Goal: Check status

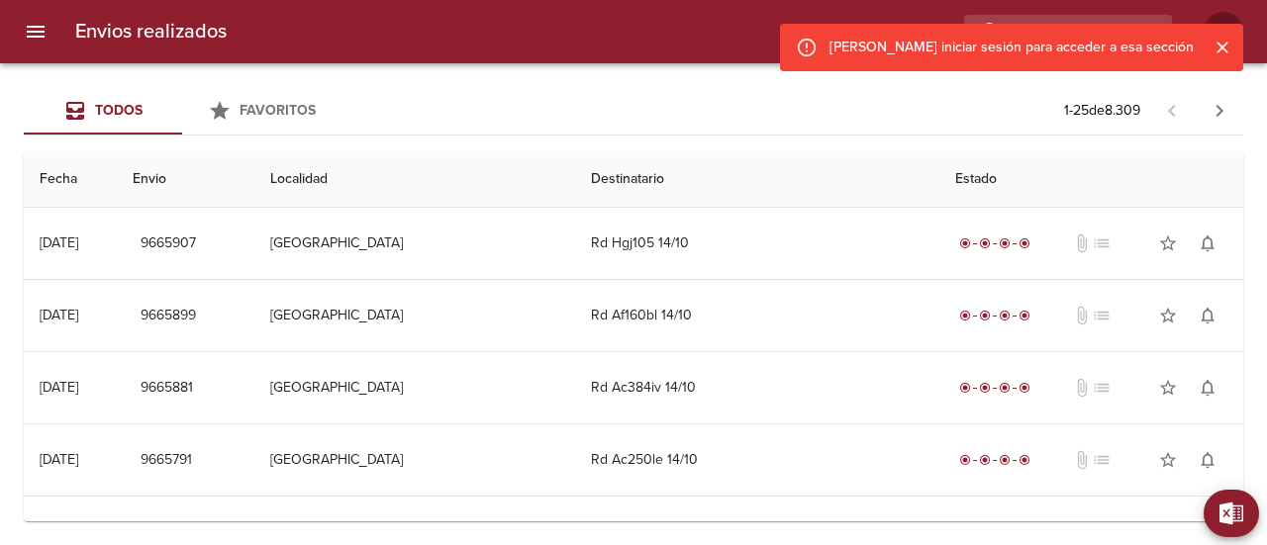
click at [1228, 47] on icon "Cerrar" at bounding box center [1223, 48] width 20 height 20
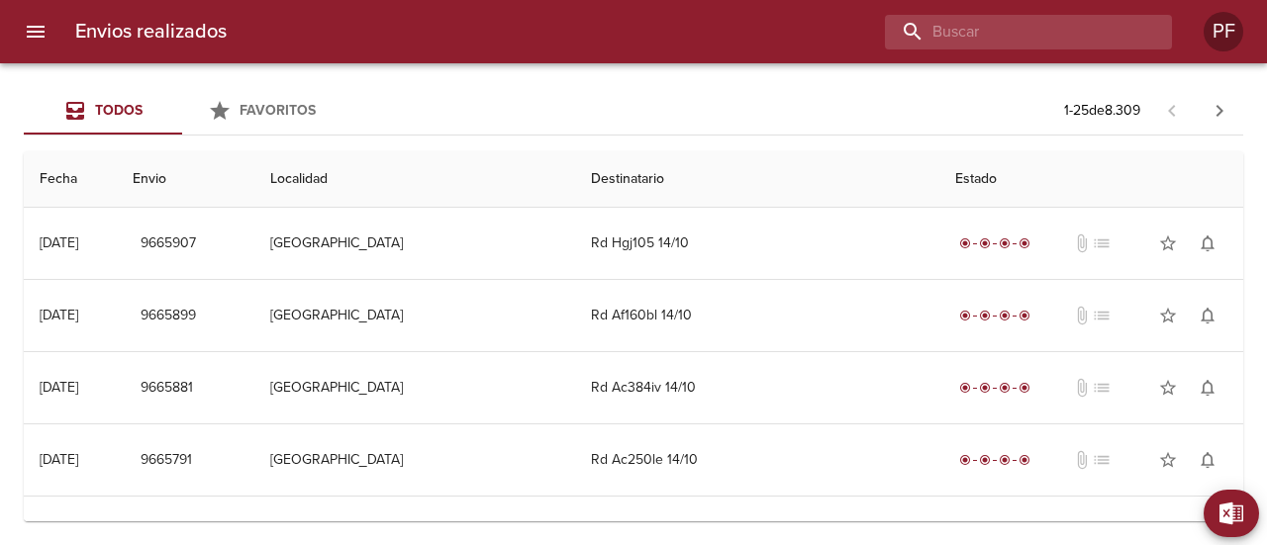
click at [1085, 23] on input "buscar" at bounding box center [1011, 32] width 253 height 35
paste input "[PERSON_NAME]"
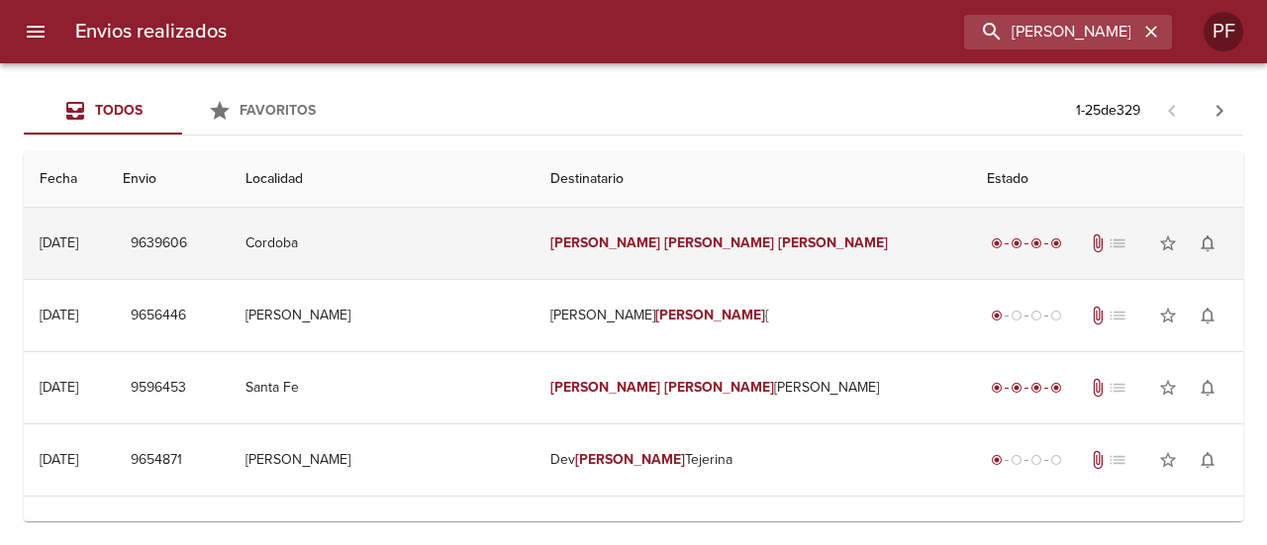
click at [636, 231] on td "[PERSON_NAME]" at bounding box center [753, 243] width 437 height 71
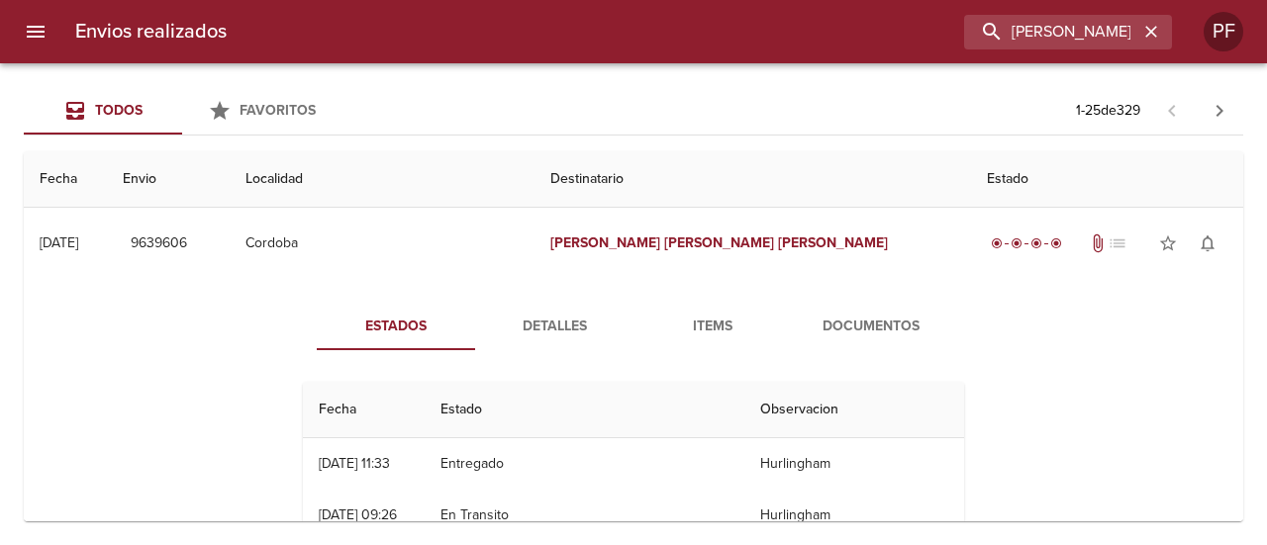
click at [837, 328] on span "Documentos" at bounding box center [871, 327] width 135 height 25
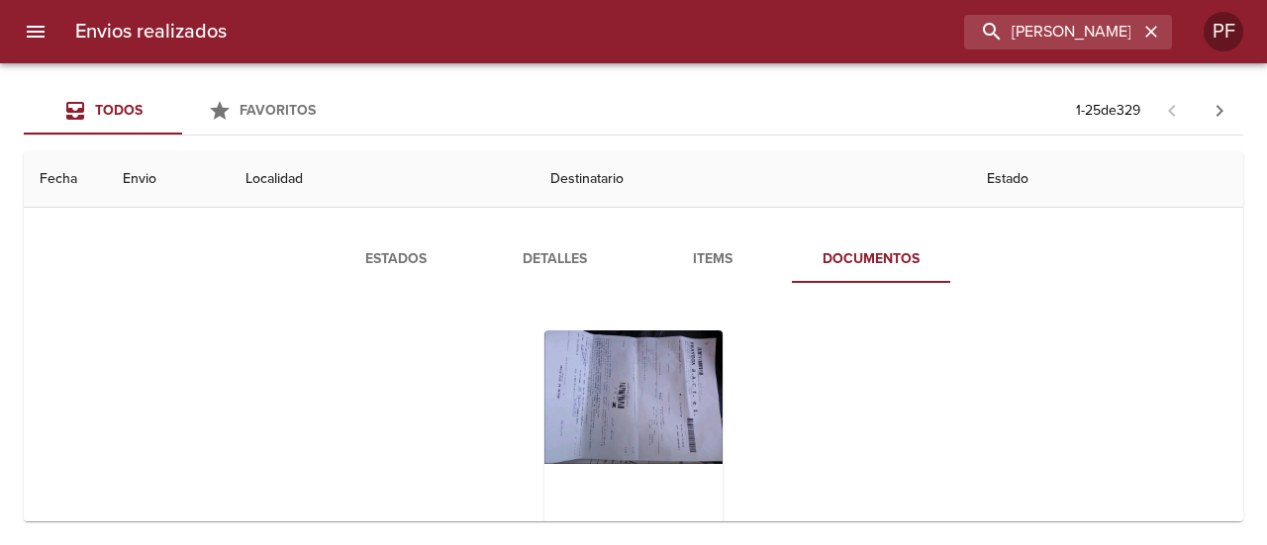
scroll to position [99, 0]
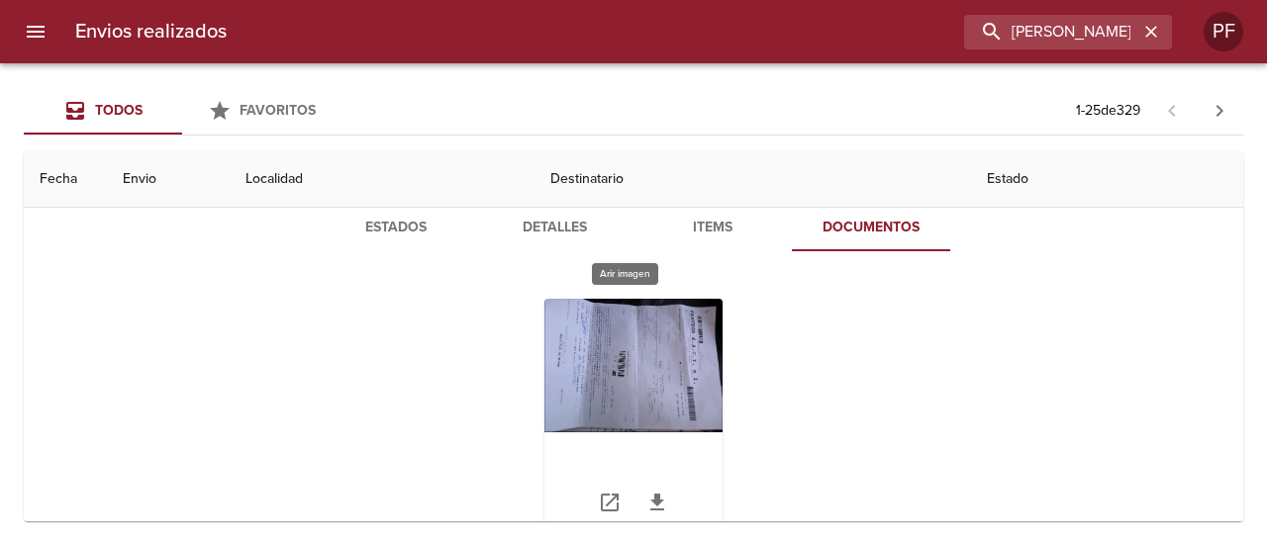
click at [663, 353] on div "Tabla de envíos del cliente" at bounding box center [634, 423] width 178 height 248
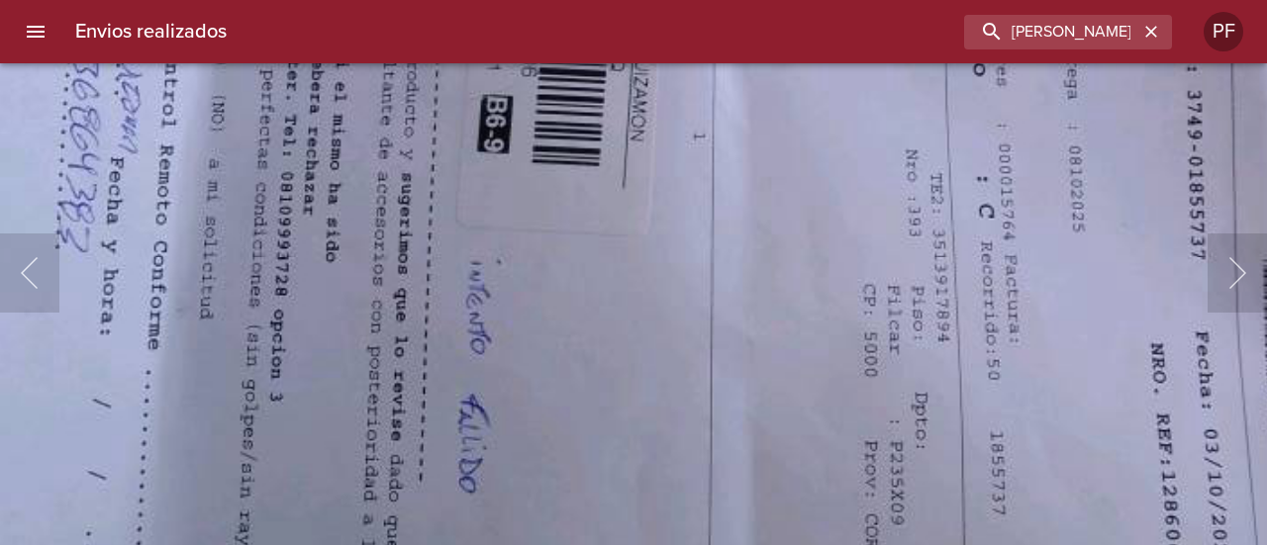
click at [634, 123] on img "Lightbox" at bounding box center [699, 46] width 1870 height 1404
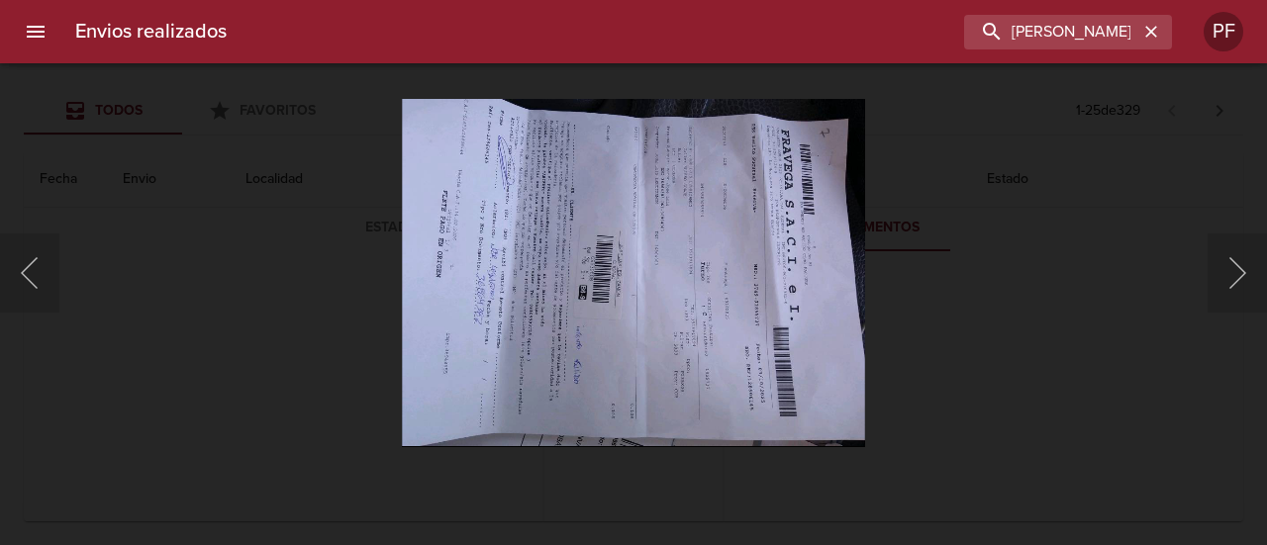
click at [949, 208] on div "Lightbox" at bounding box center [633, 272] width 1267 height 545
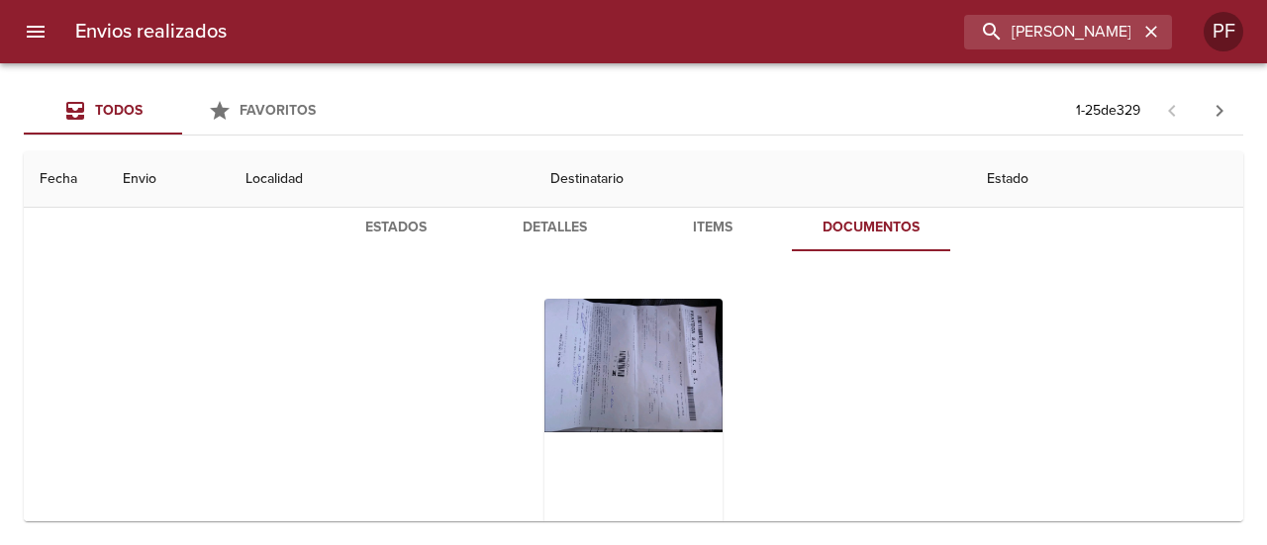
click at [394, 231] on span "Estados" at bounding box center [396, 228] width 135 height 25
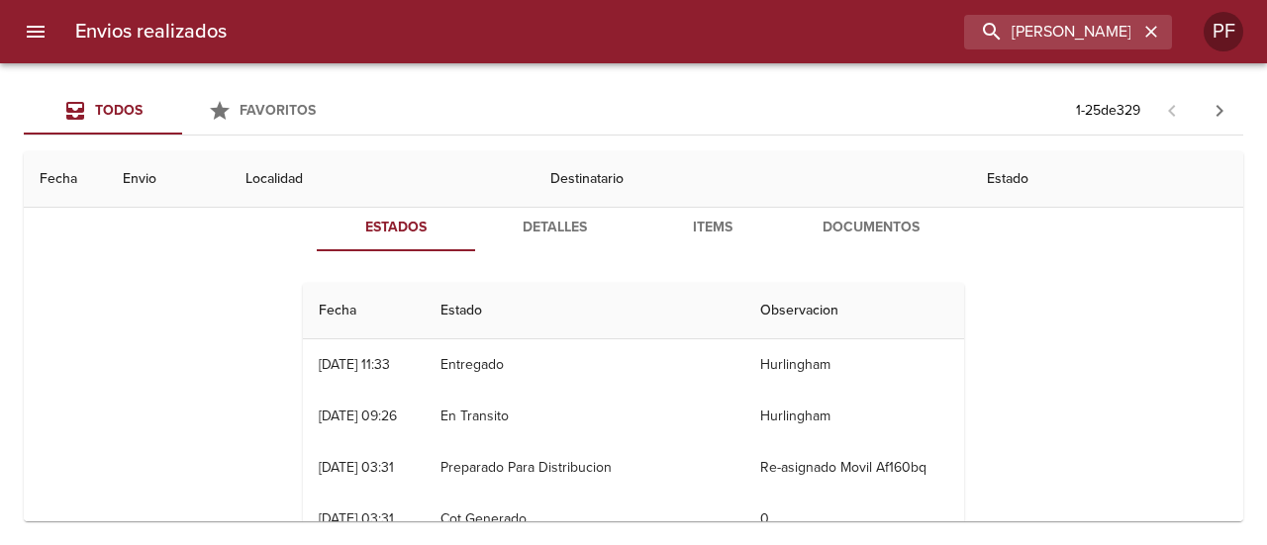
scroll to position [0, 0]
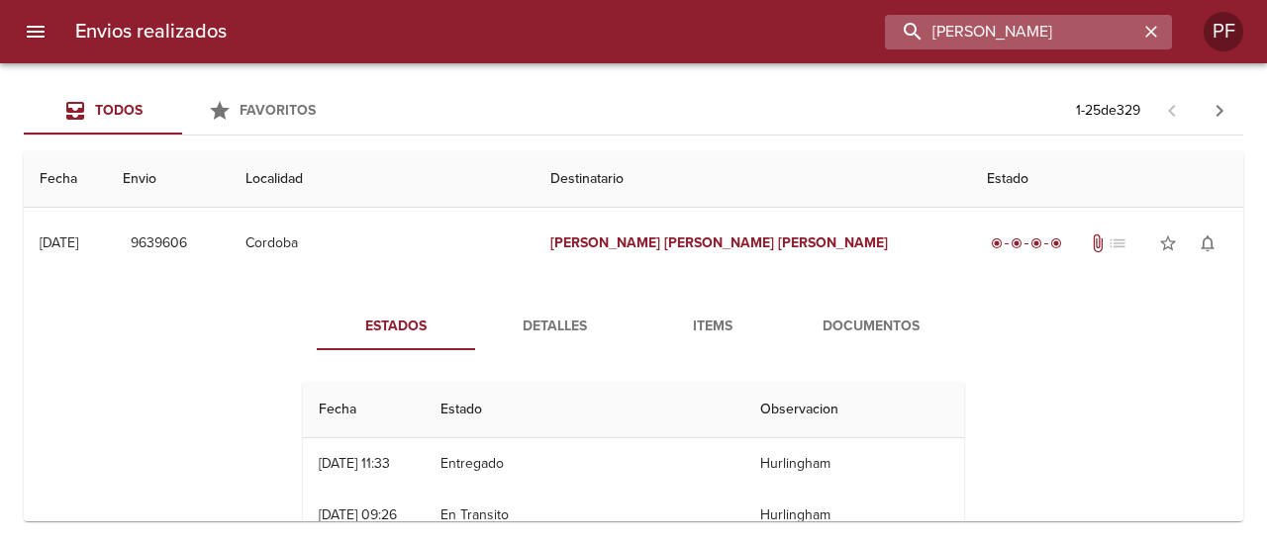
click at [1041, 29] on input "[PERSON_NAME]" at bounding box center [1011, 32] width 253 height 35
paste input "ACKELINE VEGAS"
type input "[PERSON_NAME]"
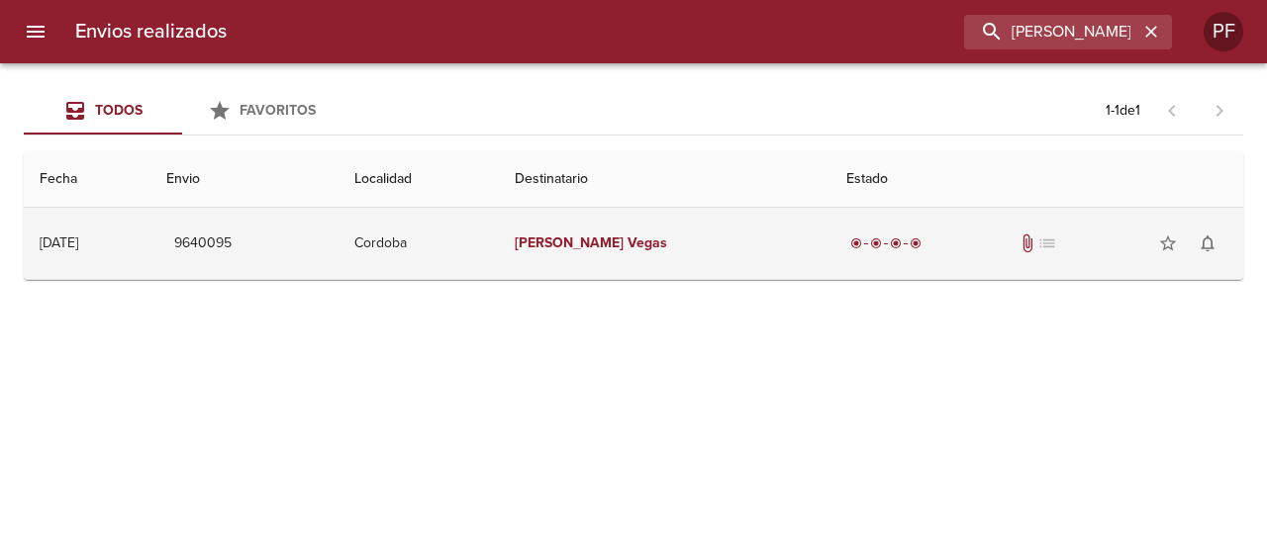
click at [661, 268] on td "[PERSON_NAME] Vegas" at bounding box center [665, 243] width 333 height 71
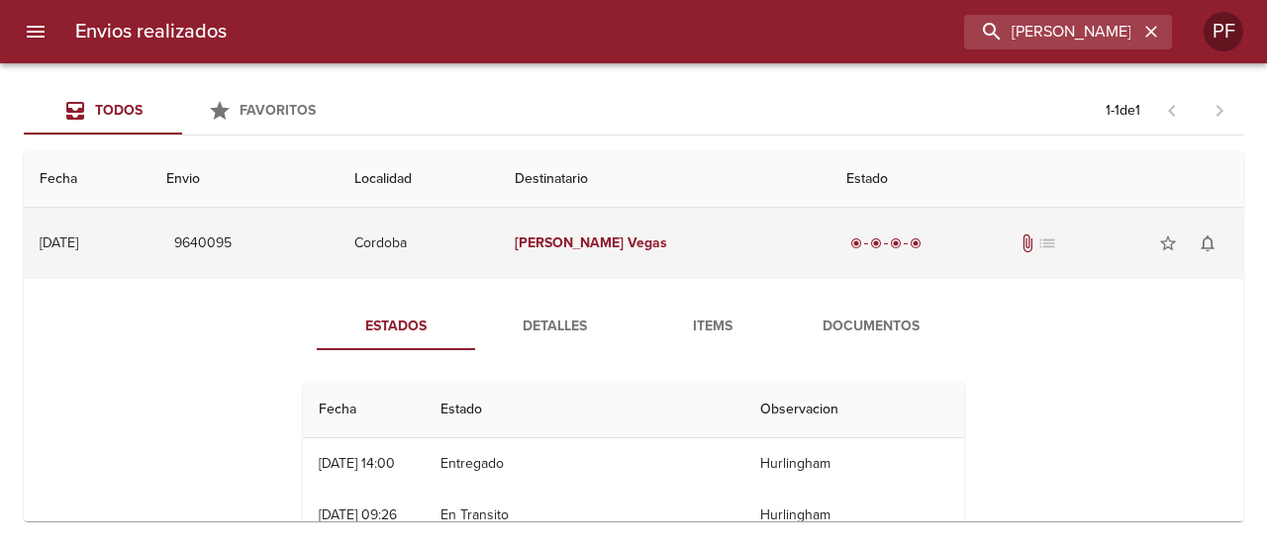
click at [79, 265] on td "[DATE] [DATE]" at bounding box center [87, 243] width 127 height 71
